Goal: Transaction & Acquisition: Download file/media

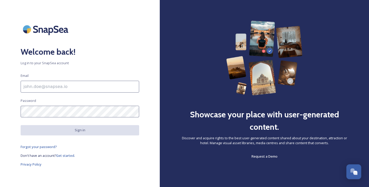
type input "ellen.deboer@elevatedmc.com"
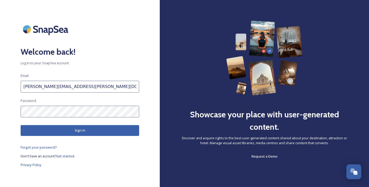
click at [137, 129] on button "Sign in" at bounding box center [80, 130] width 119 height 11
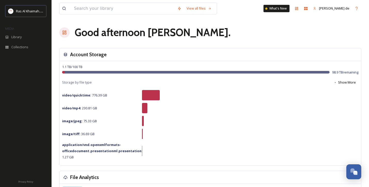
click at [289, 10] on div "What's New" at bounding box center [277, 8] width 26 height 7
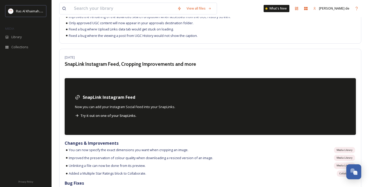
scroll to position [5024, 0]
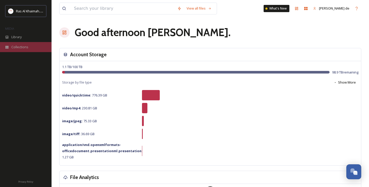
click at [24, 45] on span "Collections" at bounding box center [19, 47] width 17 height 5
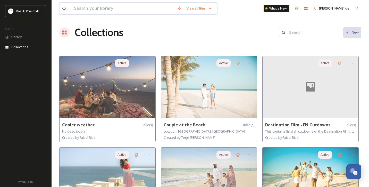
click at [150, 6] on input at bounding box center [122, 8] width 103 height 11
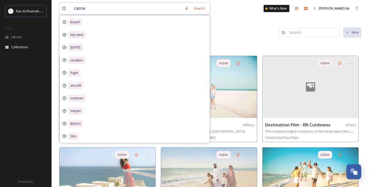
type input "camel"
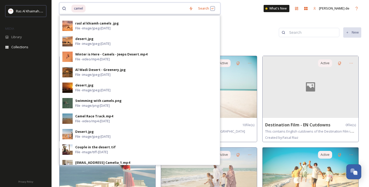
scroll to position [91, 0]
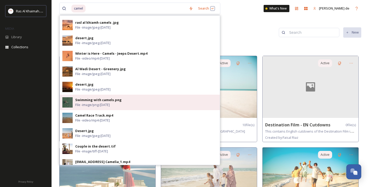
click at [115, 100] on div "Swimming with camels.png" at bounding box center [98, 99] width 46 height 5
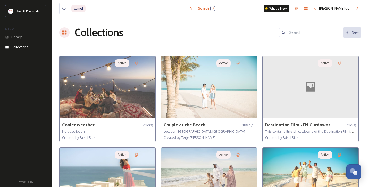
click at [247, 25] on div "Collections New" at bounding box center [210, 32] width 302 height 15
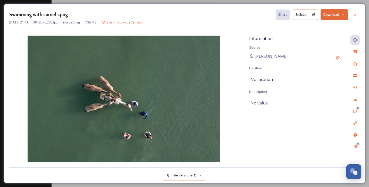
click at [333, 17] on button "Download" at bounding box center [333, 14] width 27 height 11
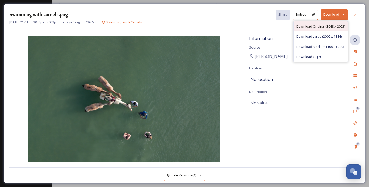
click at [339, 26] on span "Download Original (3048 x 2002)" at bounding box center [320, 26] width 49 height 5
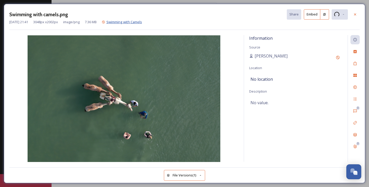
click at [142, 22] on span "Swimming with Camels" at bounding box center [124, 22] width 36 height 5
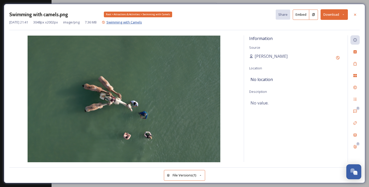
click at [142, 23] on span "Swimming with Camels" at bounding box center [124, 22] width 36 height 5
click at [142, 22] on span "Swimming with Camels" at bounding box center [124, 22] width 36 height 5
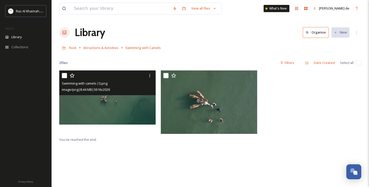
click at [63, 75] on input "checkbox" at bounding box center [64, 75] width 5 height 5
checkbox input "true"
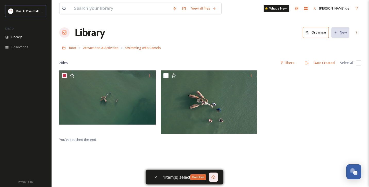
click at [211, 178] on icon at bounding box center [213, 177] width 4 height 4
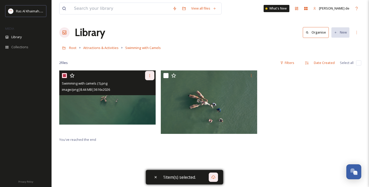
click at [148, 78] on div at bounding box center [149, 75] width 9 height 9
click at [140, 96] on span "Download" at bounding box center [144, 96] width 16 height 5
click at [122, 108] on img at bounding box center [107, 97] width 96 height 54
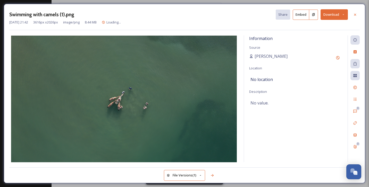
click at [336, 15] on button "Download" at bounding box center [333, 14] width 27 height 11
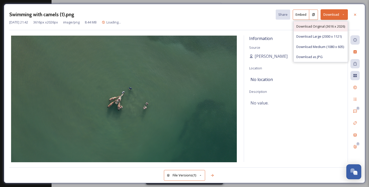
click at [329, 24] on span "Download Original (3616 x 2026)" at bounding box center [320, 26] width 49 height 5
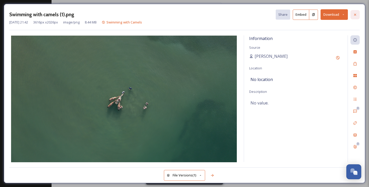
click at [353, 13] on icon at bounding box center [355, 15] width 4 height 4
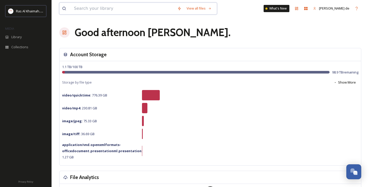
click at [121, 13] on input at bounding box center [122, 8] width 103 height 11
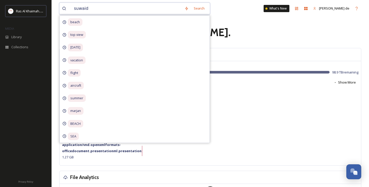
type input "suwaidi"
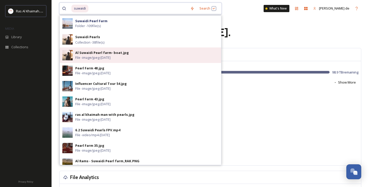
scroll to position [222, 0]
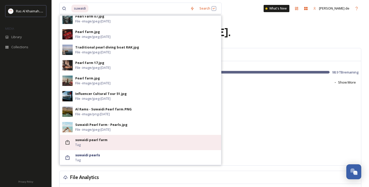
click at [100, 142] on strong "suwaidi pearl farm" at bounding box center [91, 139] width 32 height 5
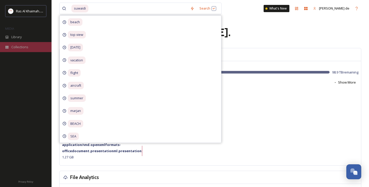
click at [31, 45] on div "Collections" at bounding box center [26, 47] width 52 height 10
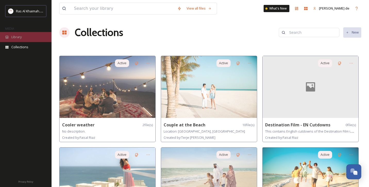
click at [27, 36] on div "Library" at bounding box center [26, 37] width 52 height 10
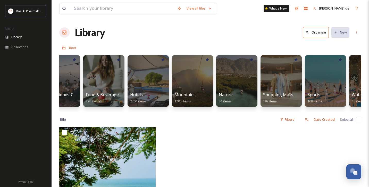
scroll to position [0, 232]
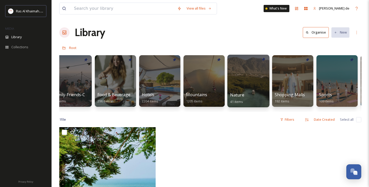
click at [242, 87] on div at bounding box center [248, 81] width 42 height 53
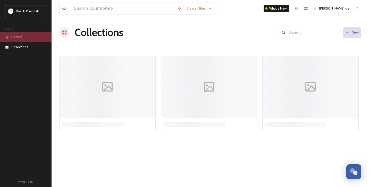
click at [30, 38] on div "Library" at bounding box center [26, 37] width 52 height 10
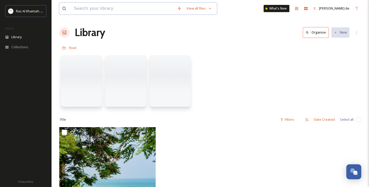
click at [114, 8] on input at bounding box center [122, 8] width 103 height 11
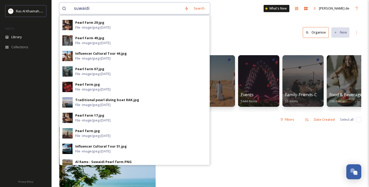
scroll to position [222, 0]
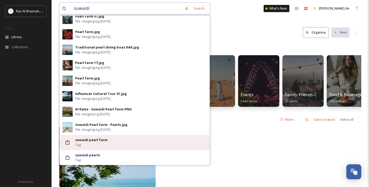
type input "suwaidi"
click at [102, 144] on div "suwaidi pearl farm Tag" at bounding box center [141, 142] width 132 height 10
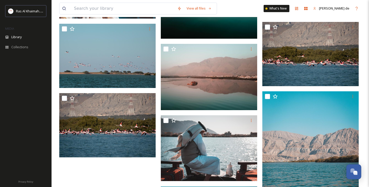
scroll to position [1283, 0]
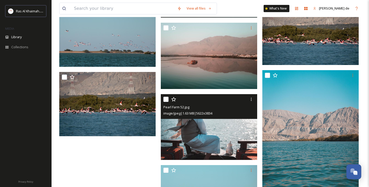
click at [225, 129] on img at bounding box center [209, 127] width 96 height 66
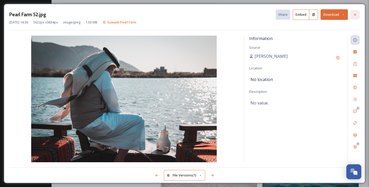
click at [353, 14] on icon at bounding box center [355, 15] width 4 height 4
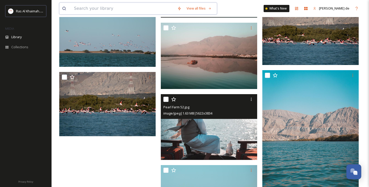
click at [119, 9] on input at bounding box center [122, 8] width 103 height 11
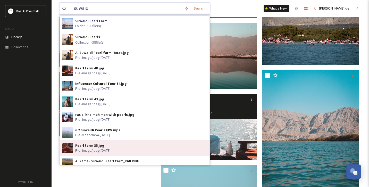
scroll to position [222, 0]
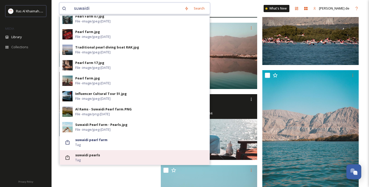
type input "suwaidi"
click at [101, 156] on div "suwaidi pearls Tag" at bounding box center [141, 158] width 132 height 10
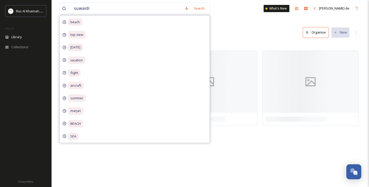
click at [259, 27] on div "Library Search Organise New" at bounding box center [210, 32] width 302 height 15
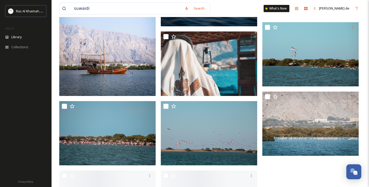
scroll to position [189, 0]
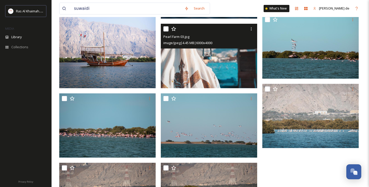
click at [233, 81] on img at bounding box center [209, 56] width 96 height 64
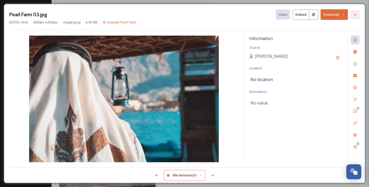
click at [355, 15] on icon at bounding box center [355, 15] width 4 height 4
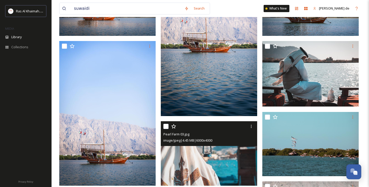
scroll to position [92, 0]
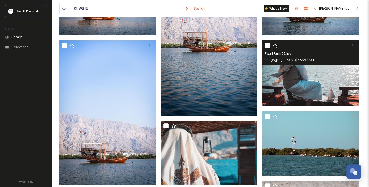
click at [297, 81] on img at bounding box center [310, 73] width 96 height 66
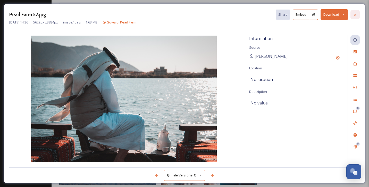
click at [357, 16] on div at bounding box center [354, 14] width 9 height 9
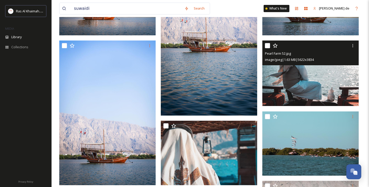
click at [268, 45] on input "checkbox" at bounding box center [267, 45] width 5 height 5
checkbox input "true"
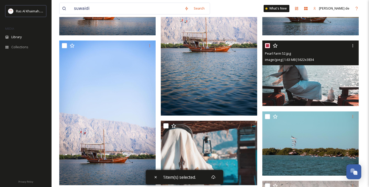
click at [289, 85] on img at bounding box center [310, 73] width 96 height 66
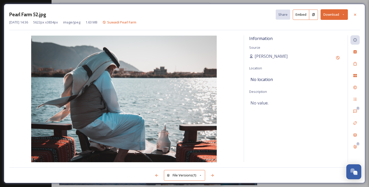
click at [329, 17] on button "Download" at bounding box center [333, 14] width 27 height 11
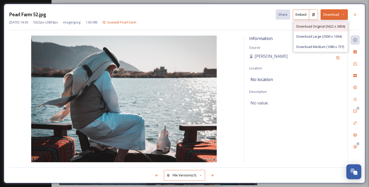
click at [324, 25] on span "Download Original (5622 x 3834)" at bounding box center [320, 26] width 49 height 5
